Goal: Check status

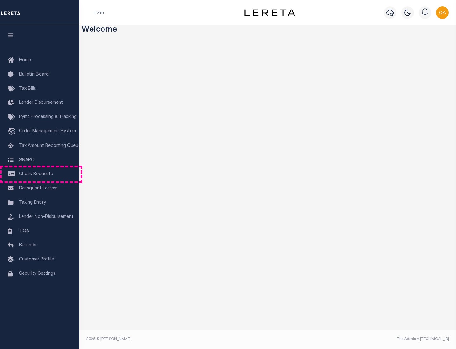
click at [40, 174] on span "Check Requests" at bounding box center [36, 174] width 34 height 4
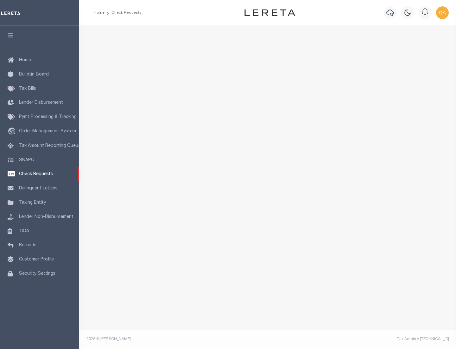
select select "50"
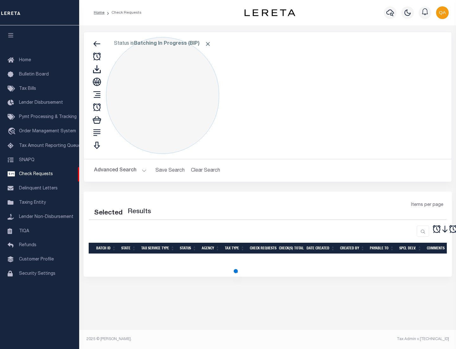
select select "50"
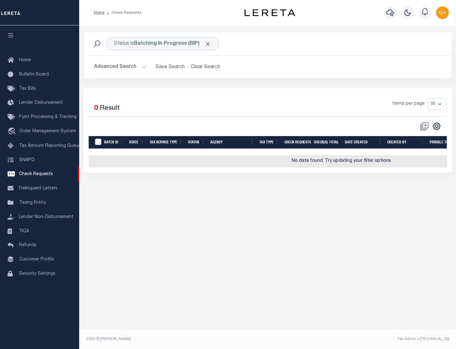
click at [208, 44] on span "Click to Remove" at bounding box center [208, 44] width 7 height 7
